Goal: Information Seeking & Learning: Learn about a topic

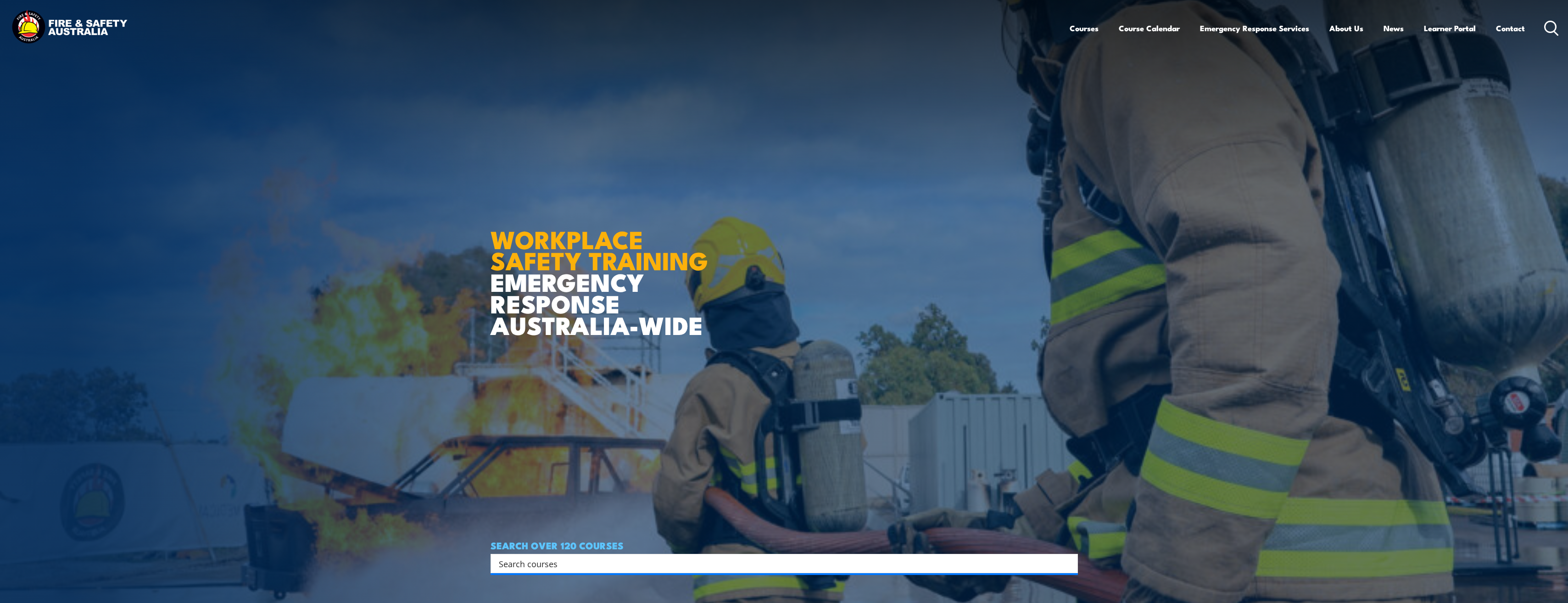
click at [1553, 29] on icon at bounding box center [1551, 28] width 15 height 16
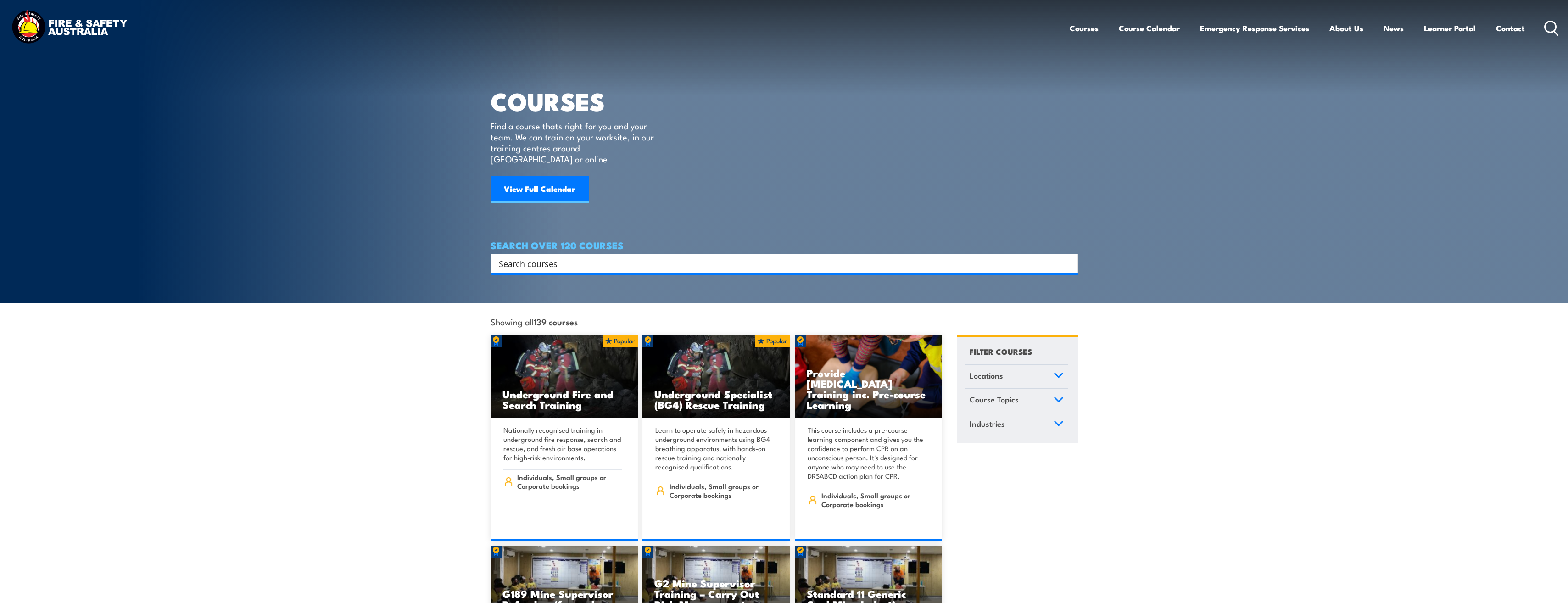
click at [568, 257] on input "Search input" at bounding box center [778, 264] width 559 height 14
type input "lock"
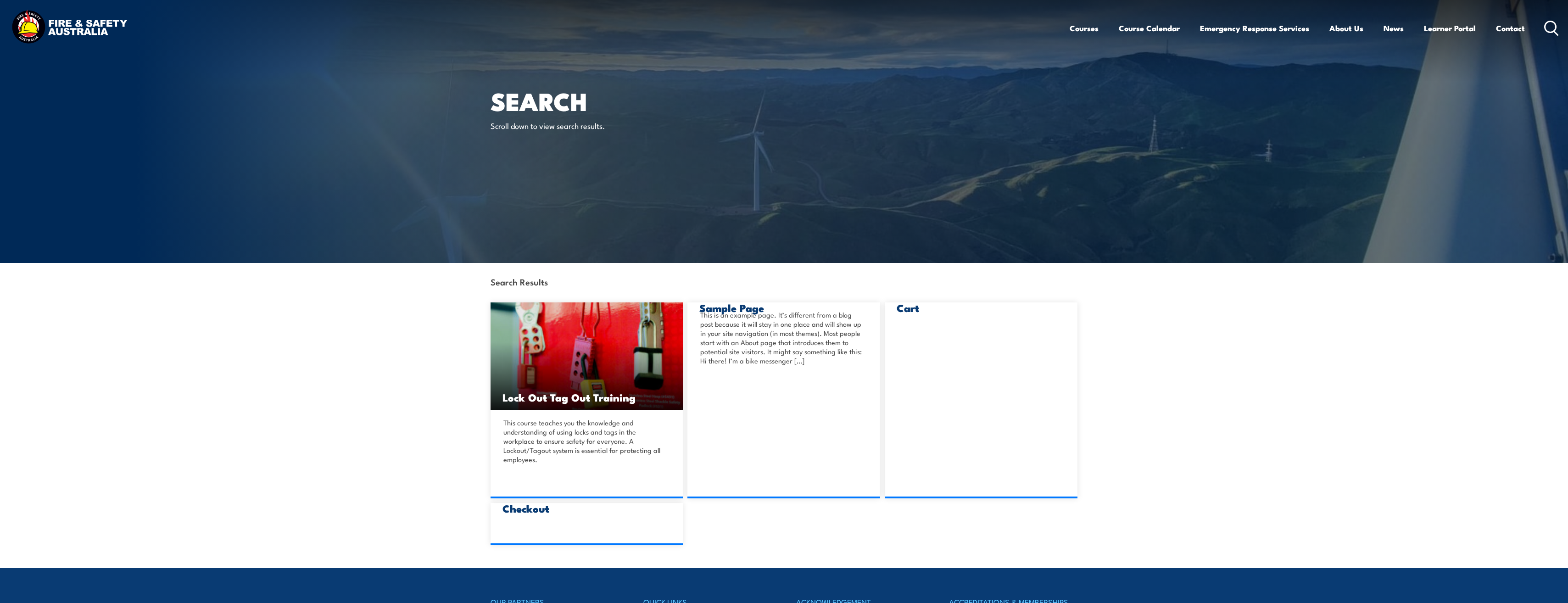
click at [589, 370] on img at bounding box center [586, 357] width 192 height 108
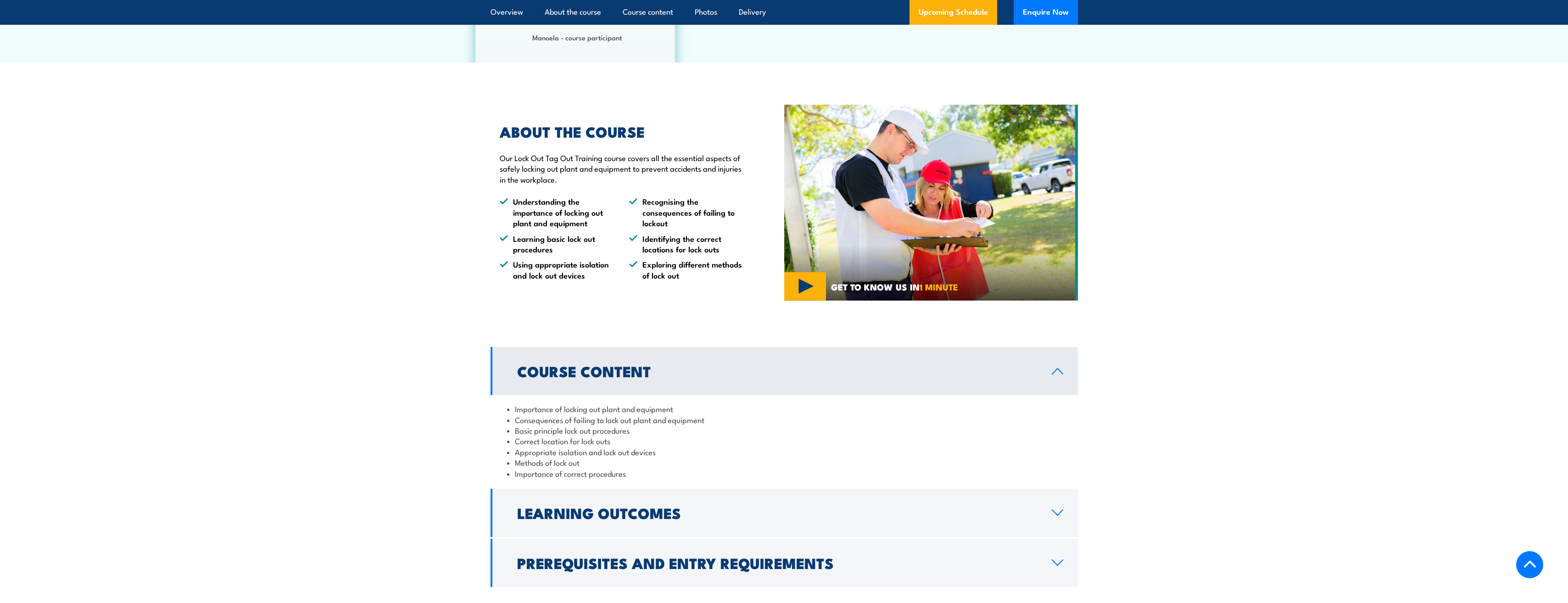
scroll to position [596, 0]
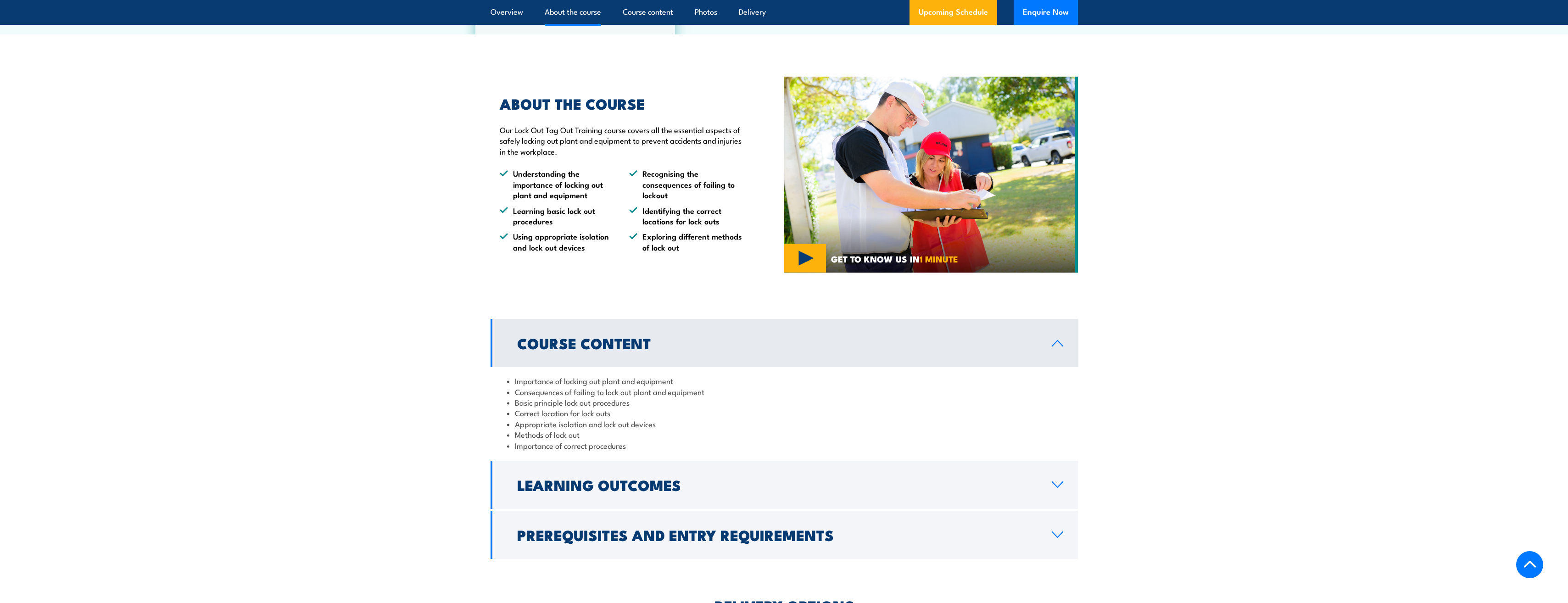
click at [1149, 345] on section "Course Content Importance of locking out plant and equipment Consequences of fa…" at bounding box center [784, 439] width 1568 height 240
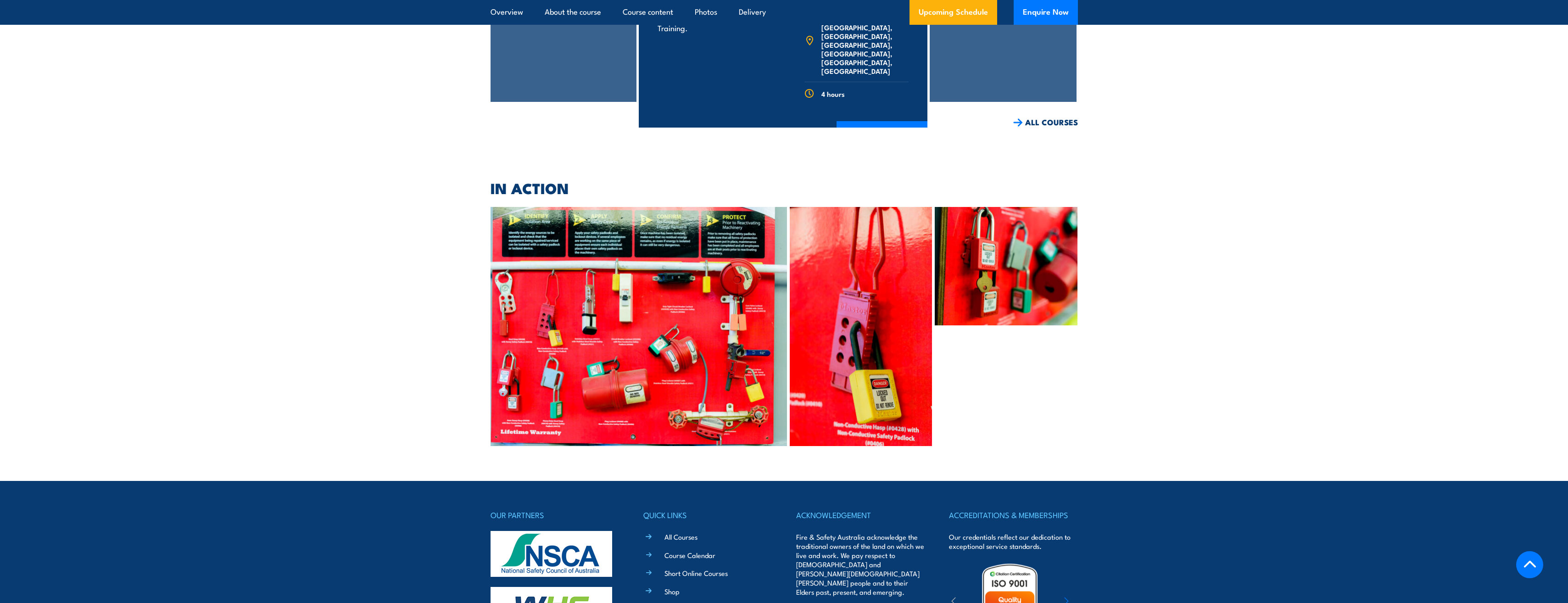
scroll to position [2066, 0]
